Goal: Find contact information: Find contact information

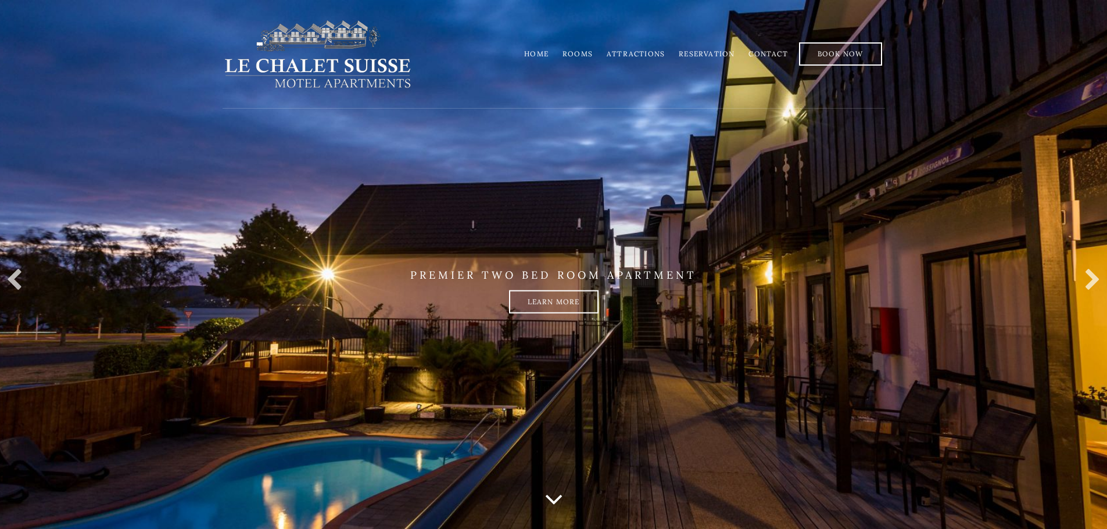
click at [761, 53] on link "Contact" at bounding box center [768, 53] width 39 height 9
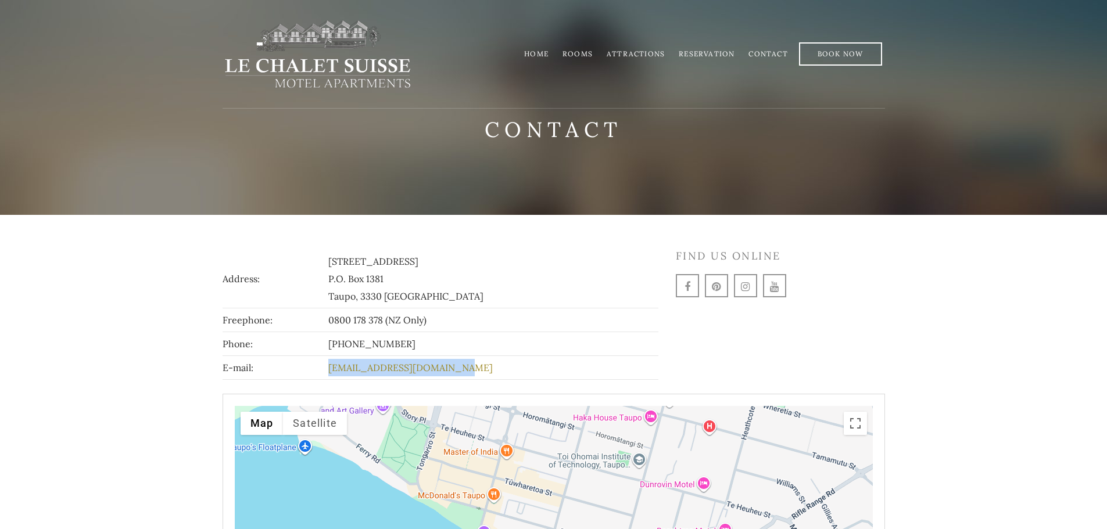
drag, startPoint x: 493, startPoint y: 362, endPoint x: 356, endPoint y: 368, distance: 137.9
click at [356, 368] on td "[EMAIL_ADDRESS][DOMAIN_NAME]" at bounding box center [491, 368] width 332 height 24
copy link "[EMAIL_ADDRESS][DOMAIN_NAME]"
